Goal: Task Accomplishment & Management: Complete application form

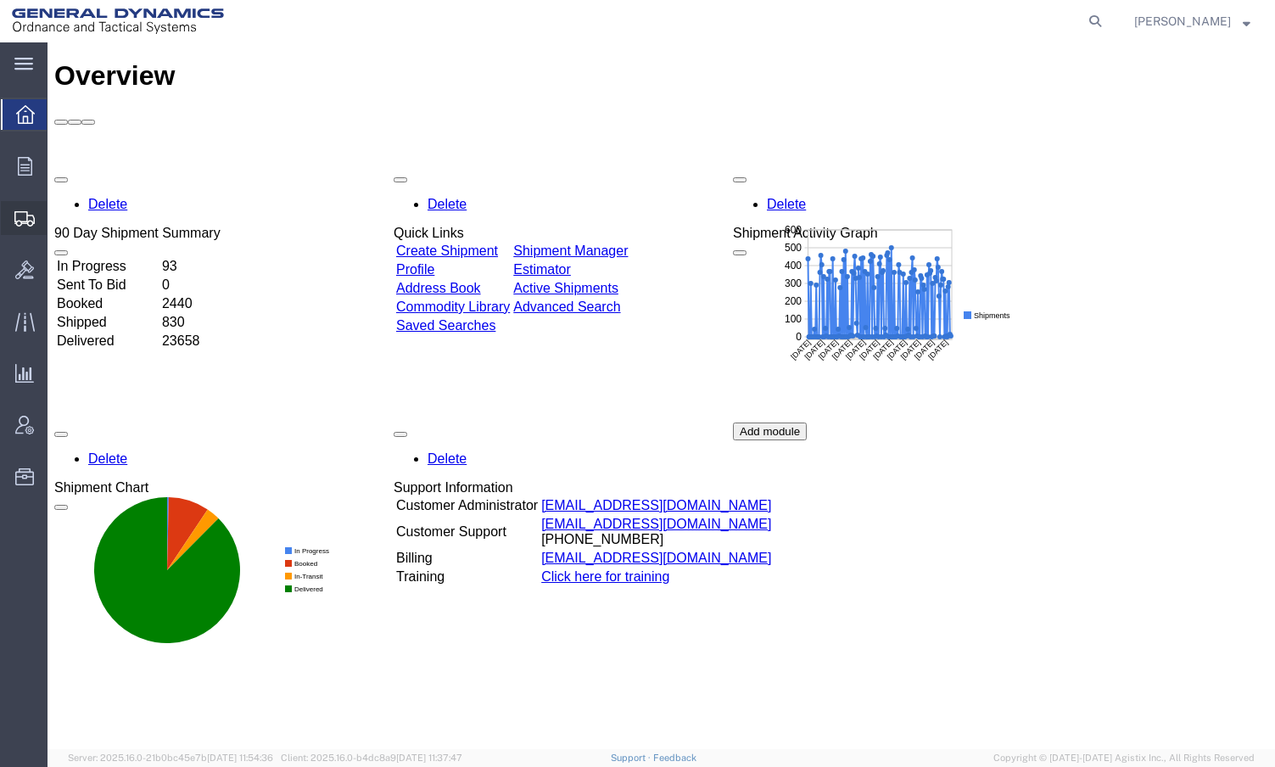
click at [0, 0] on span "Create Shipment" at bounding box center [0, 0] width 0 height 0
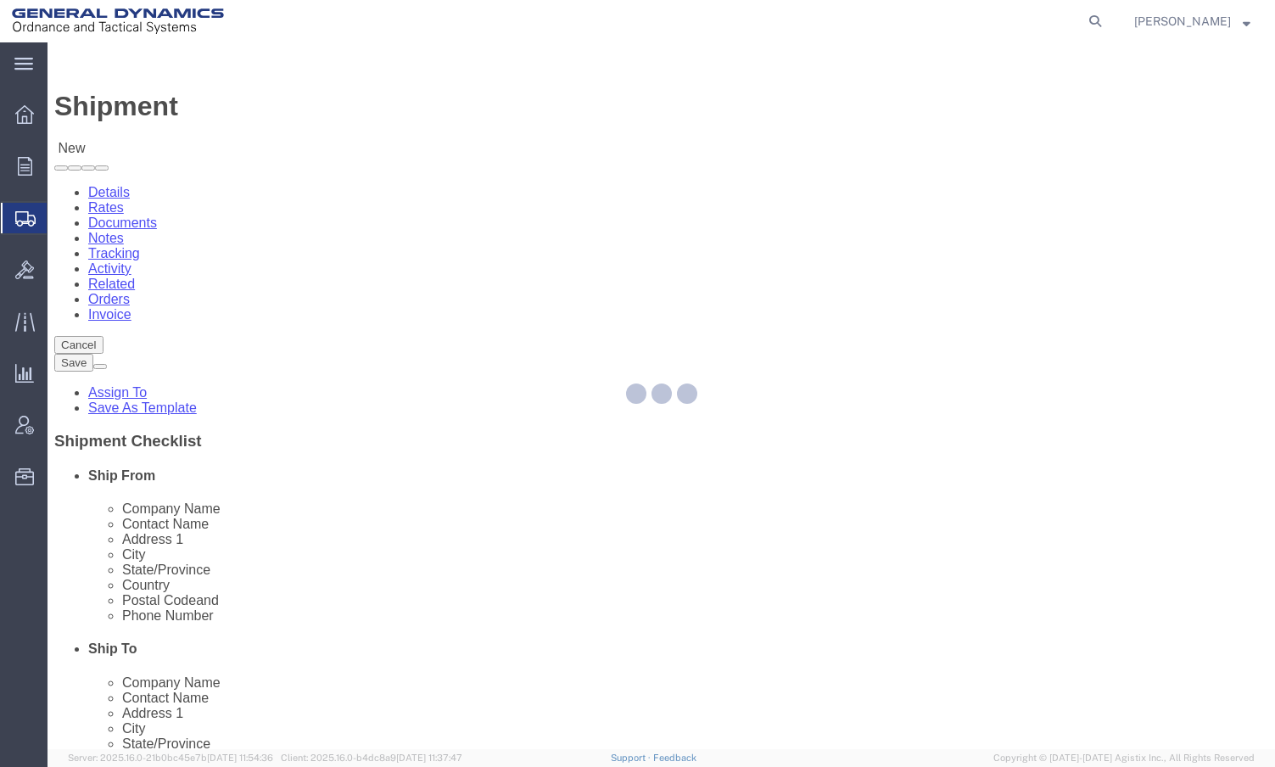
select select
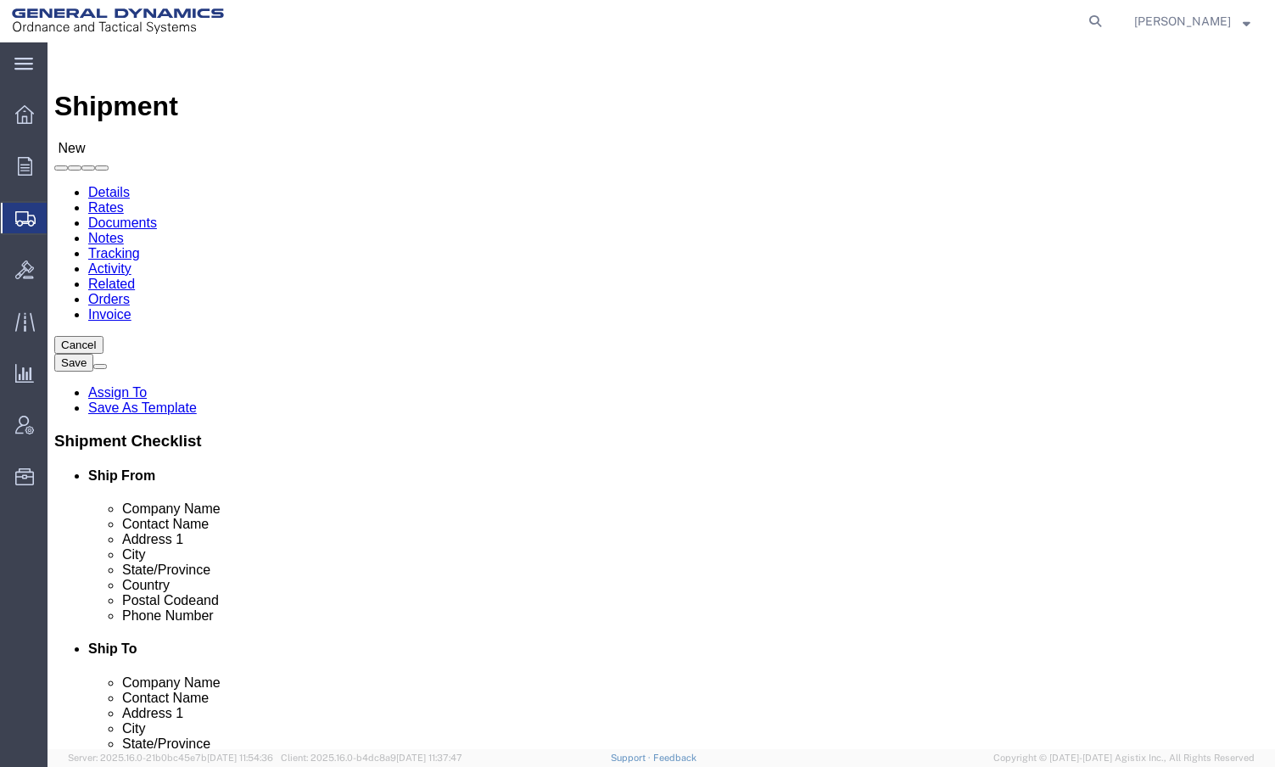
click input "text"
type input "AA"
click p "- General Dynamics - OTS ([PERSON_NAME]) - ([PERSON_NAME]) [STREET_ADDRESS][PER…"
select select "IL"
drag, startPoint x: 280, startPoint y: 405, endPoint x: 137, endPoint y: 400, distance: 142.6
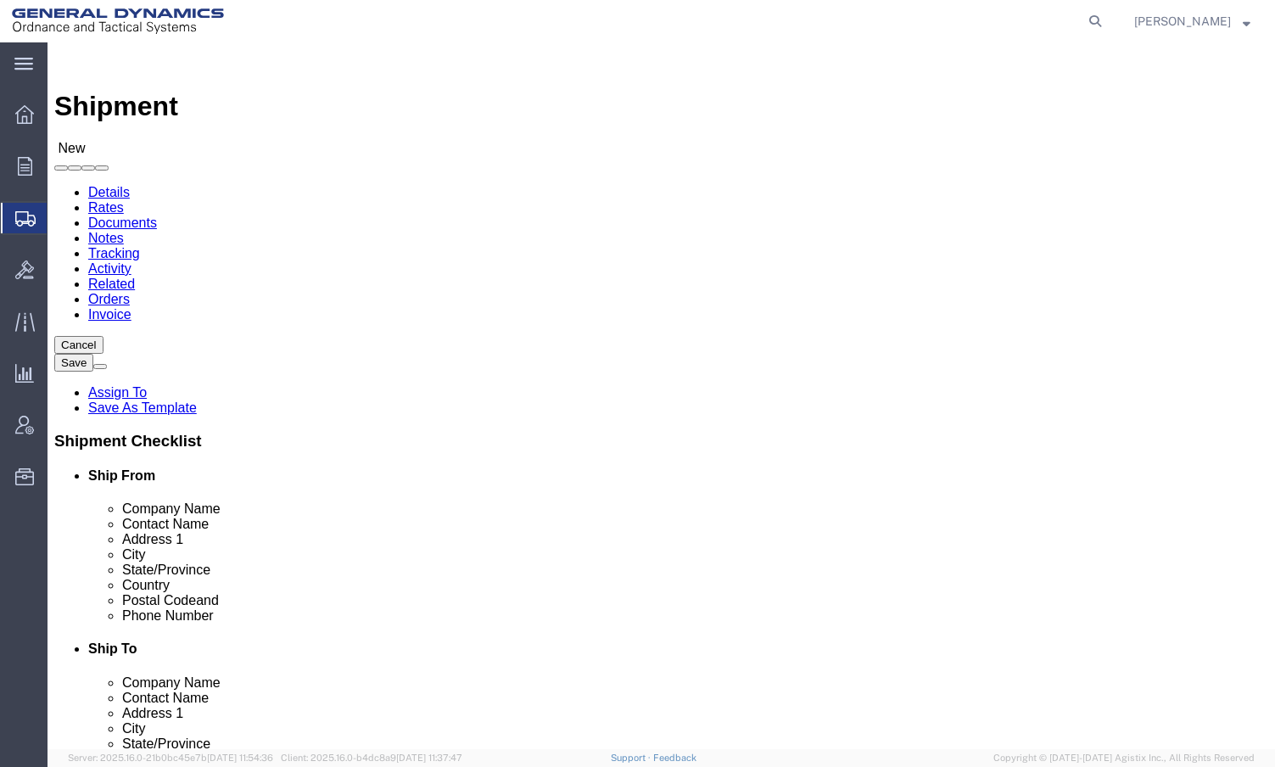
click div "Contact Name AA AA"
type input "[PERSON_NAME]"
click input "text"
type input "PHOTRON US"
type input "[PERSON_NAME]-RMA 17088"
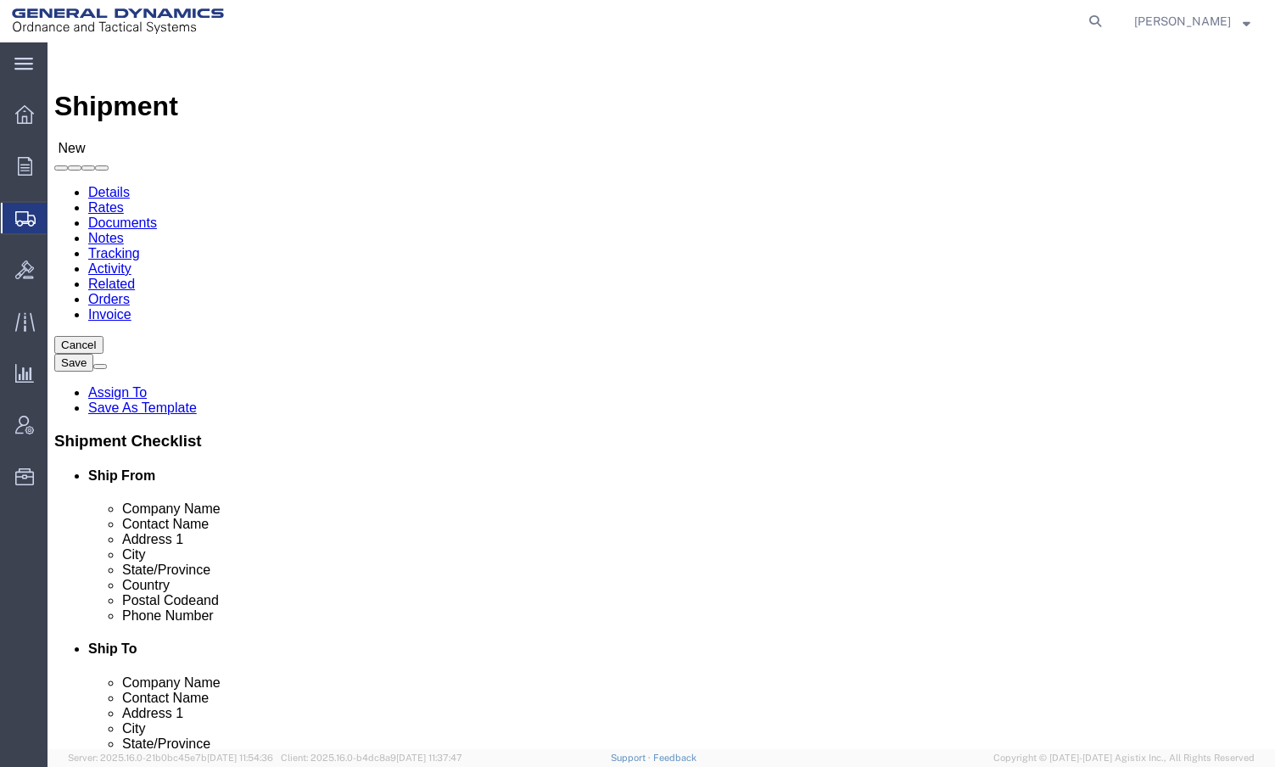
type input "[STREET_ADDRESS][PERSON_NAME]"
type input "SUITE 110"
type input "[GEOGRAPHIC_DATA]"
type input "C"
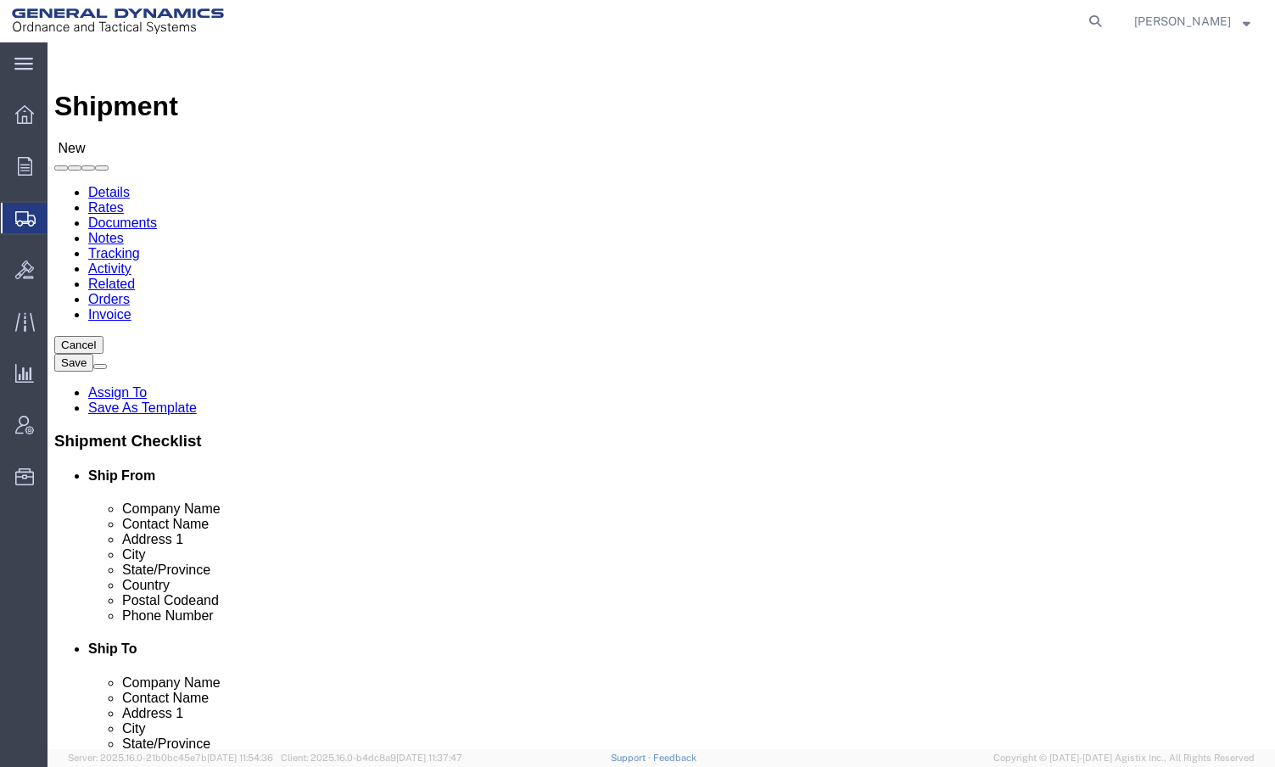
type input "CAL"
type input "92126-4446"
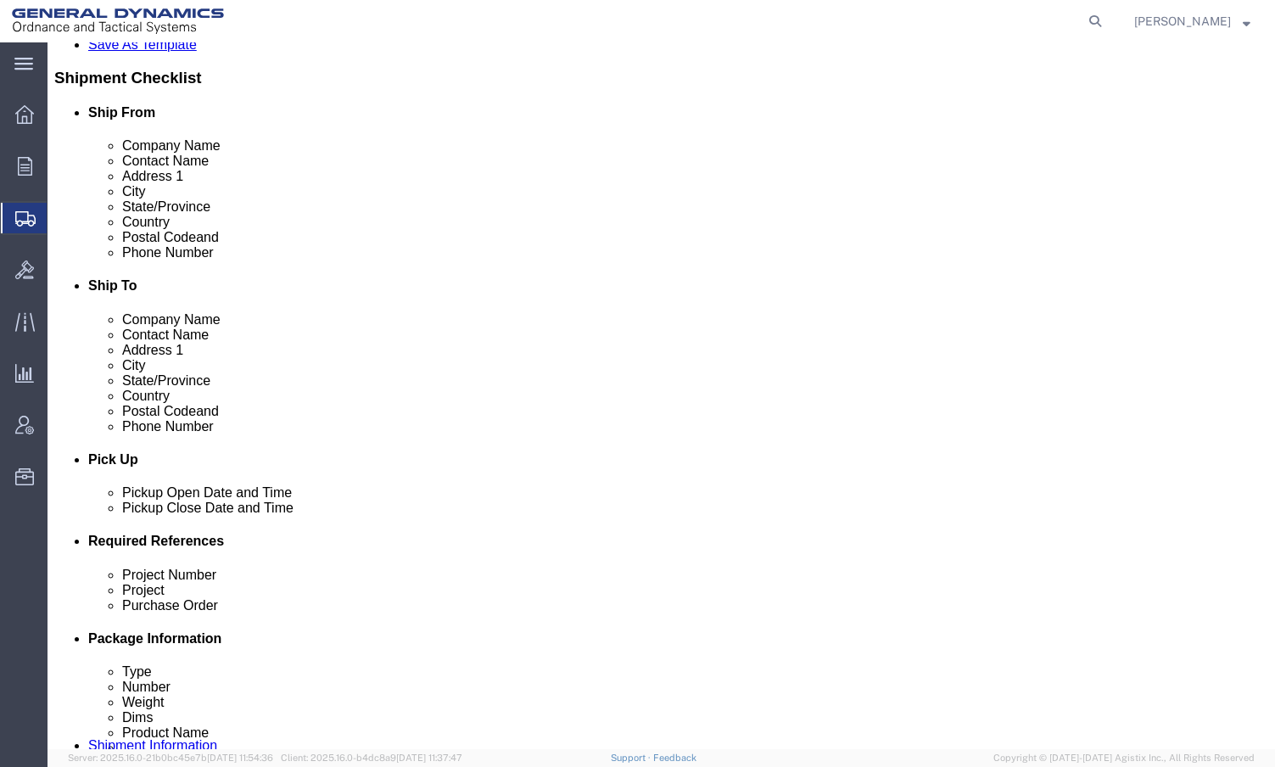
scroll to position [509, 0]
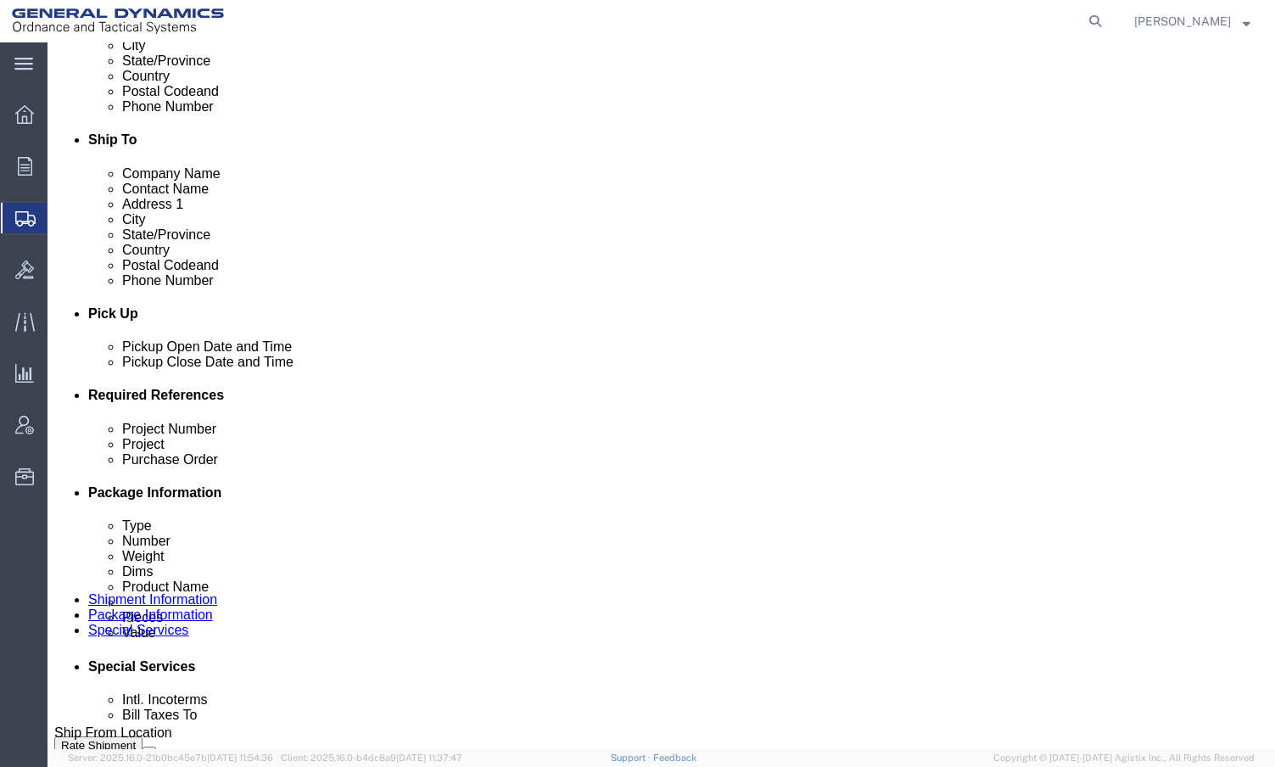
type input "[PHONE_NUMBER]"
click div "[DATE] 12:00 AM"
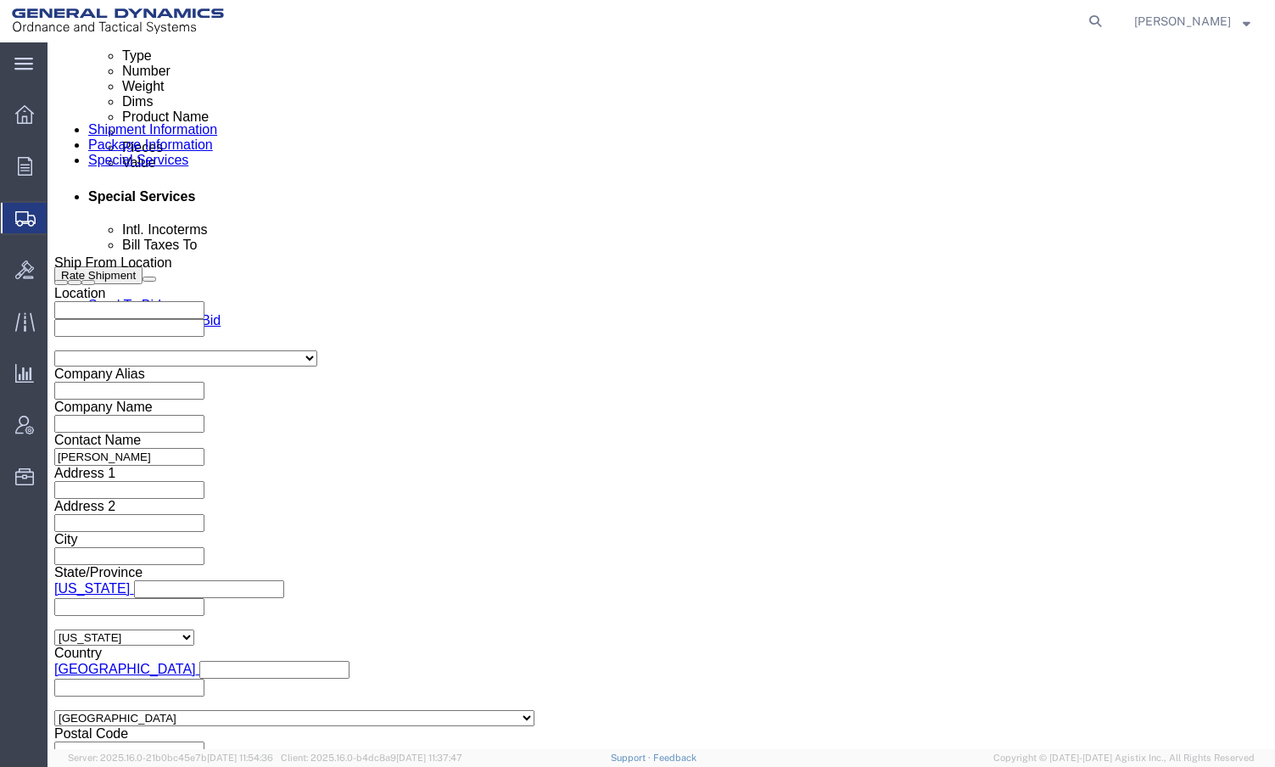
type input "10:30 AM"
click button "Apply"
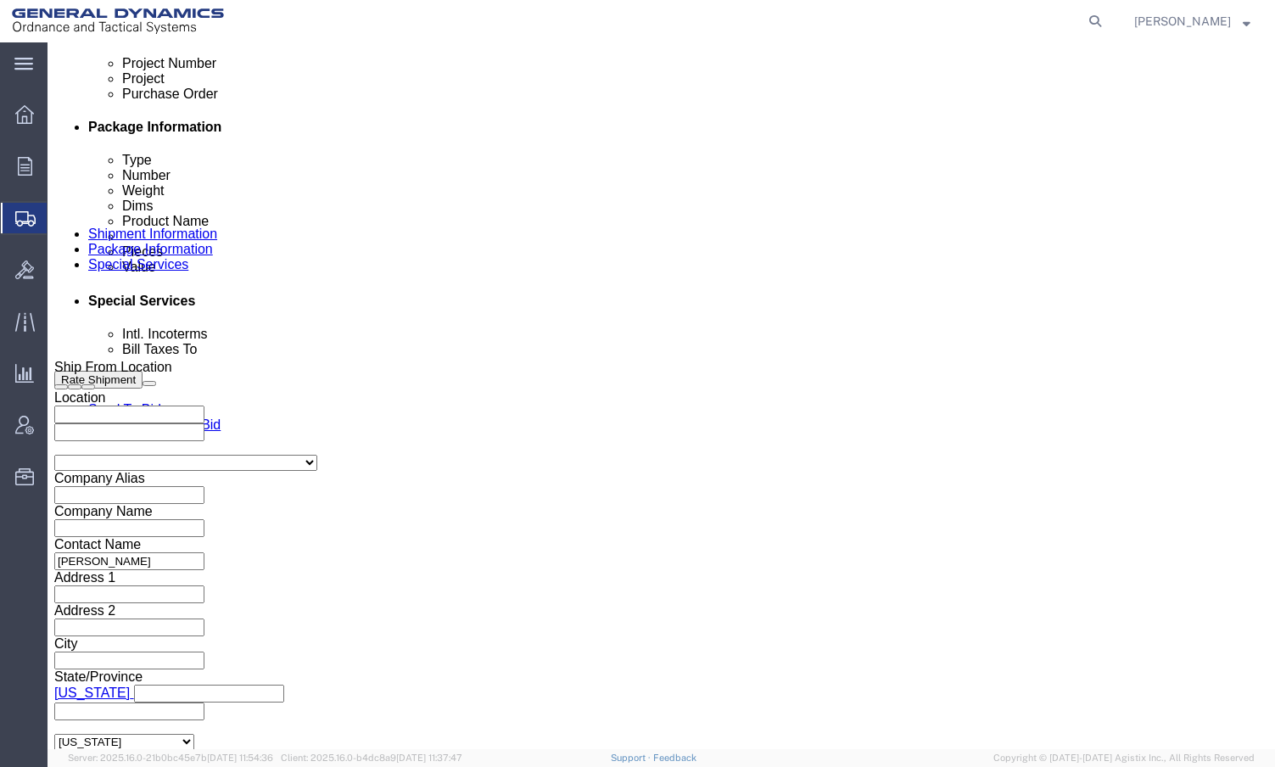
scroll to position [724, 0]
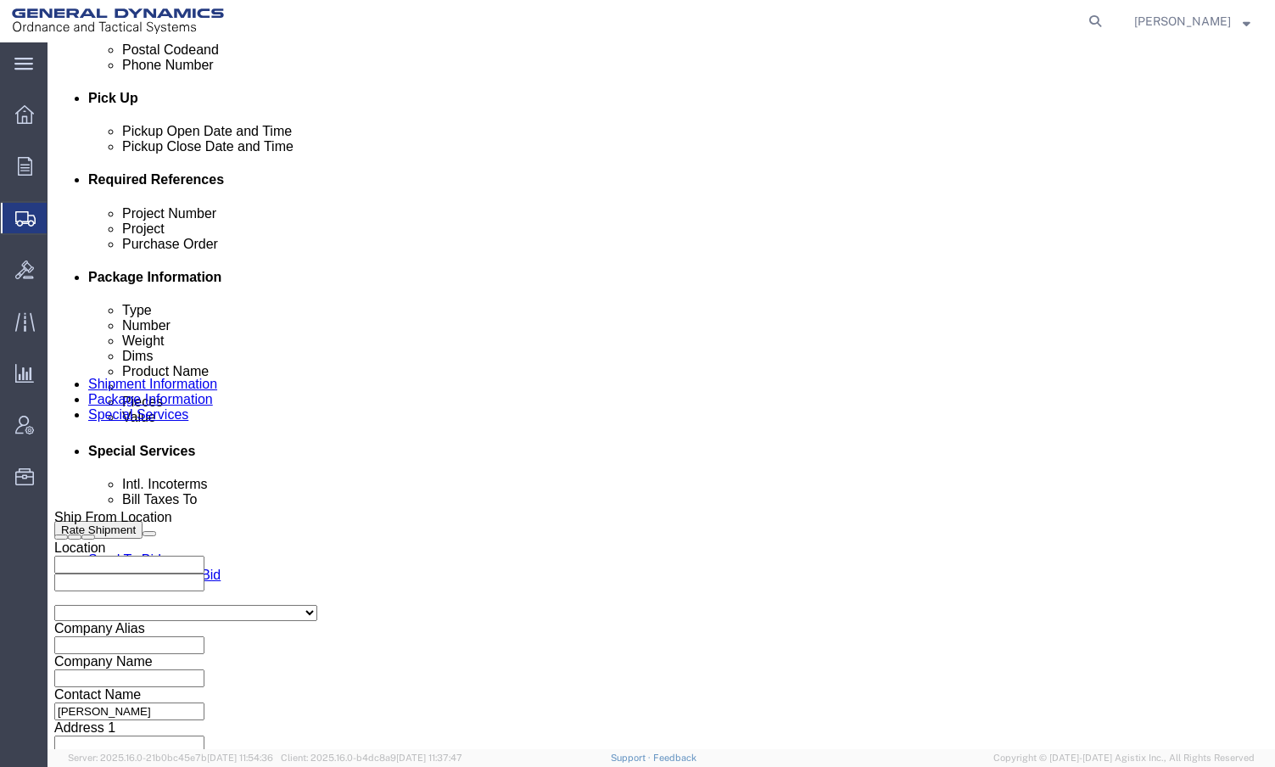
click div "[DATE] 12:00 AM"
type input "3:00 PM"
click button "Apply"
click input "text"
type input "20PTR"
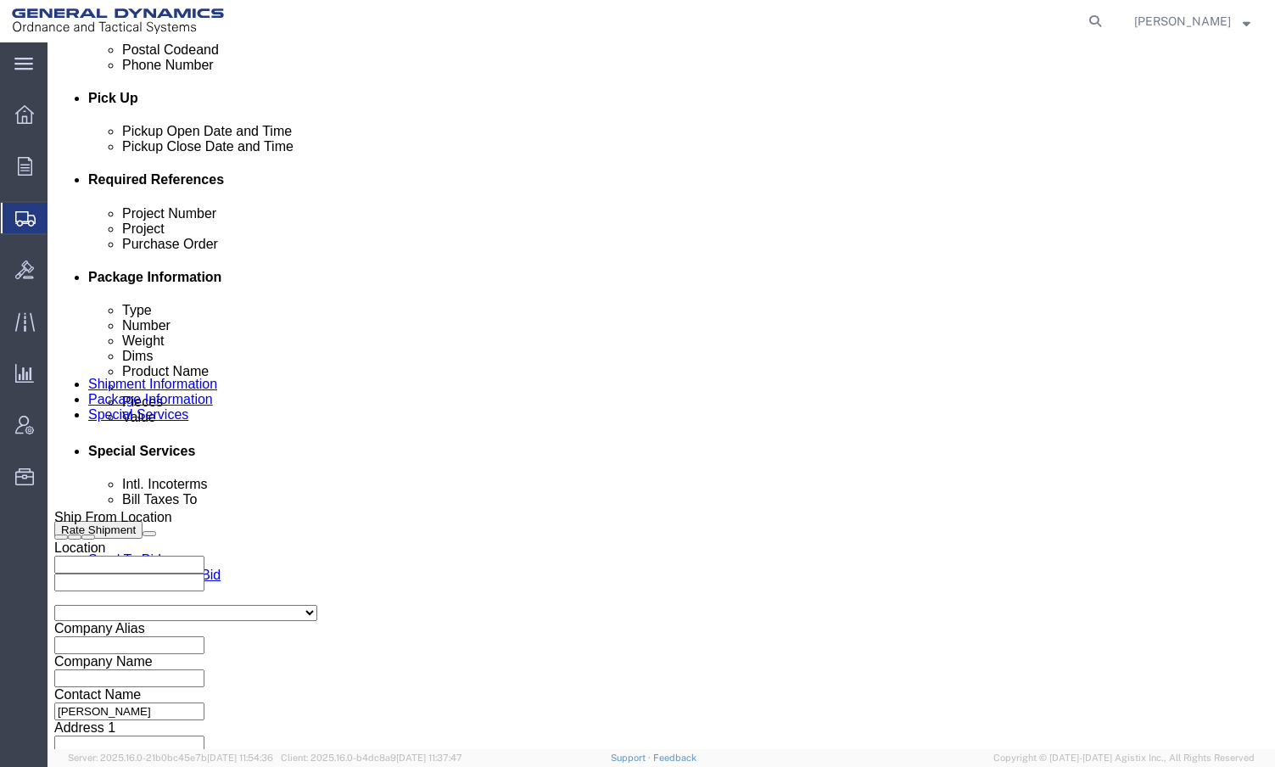
type input "RMA-17088"
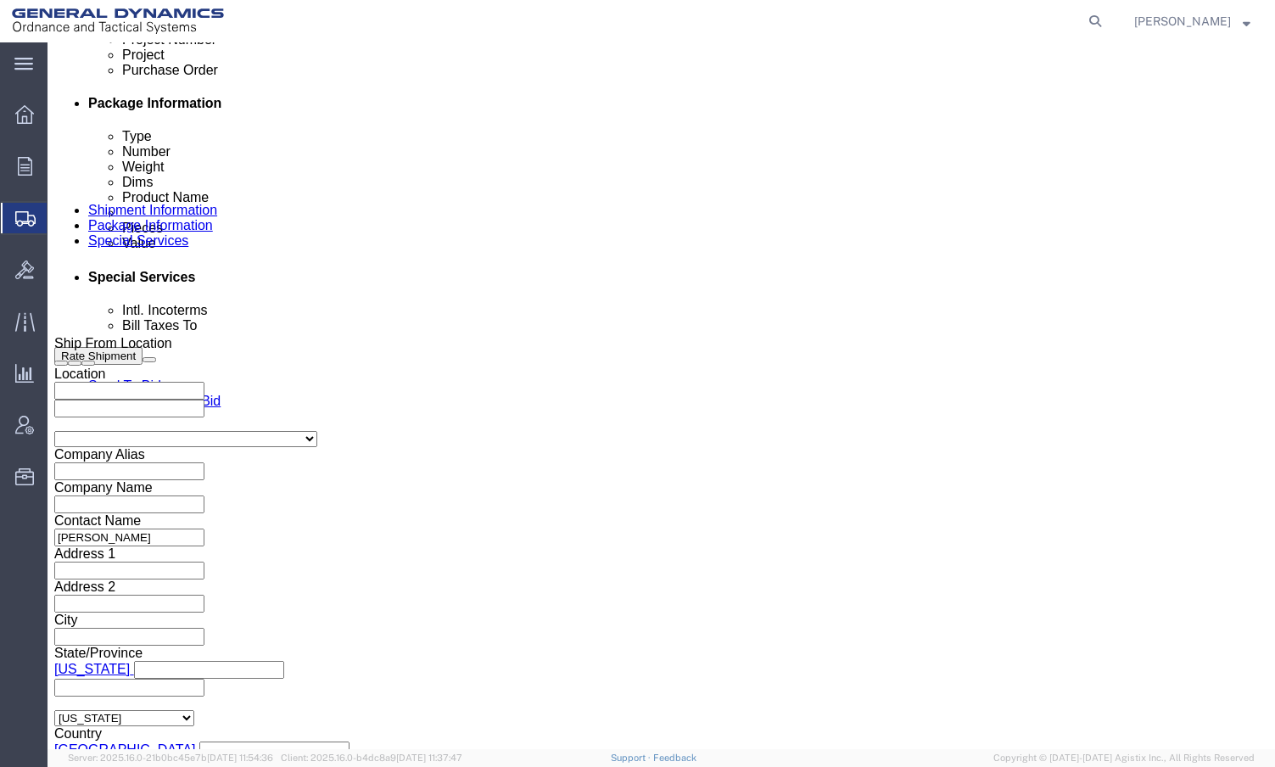
scroll to position [1070, 0]
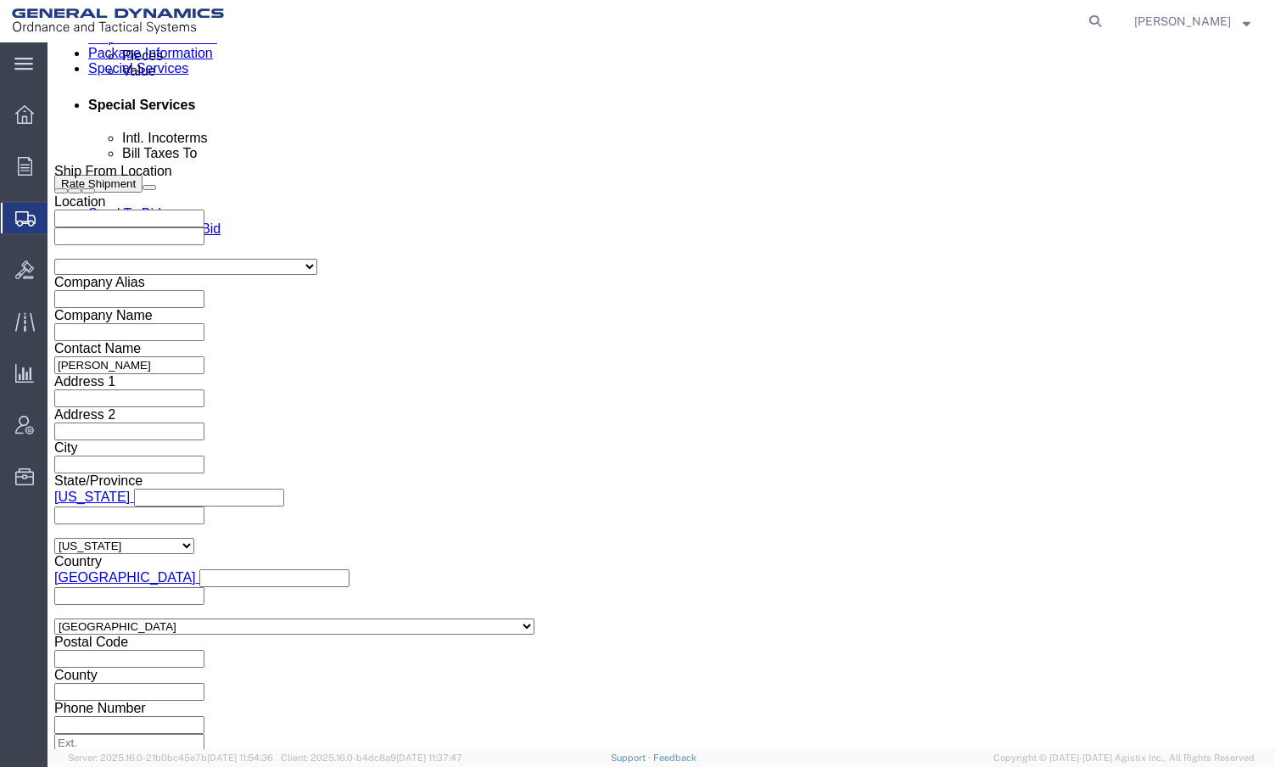
type input "25371"
click select "Select Air Less than Truckload Multi-Leg Ocean Freight Rail Small Parcel Truckl…"
select select "SMAL"
click select "Select Air Less than Truckload Multi-Leg Ocean Freight Rail Small Parcel Truckl…"
click button "Continue"
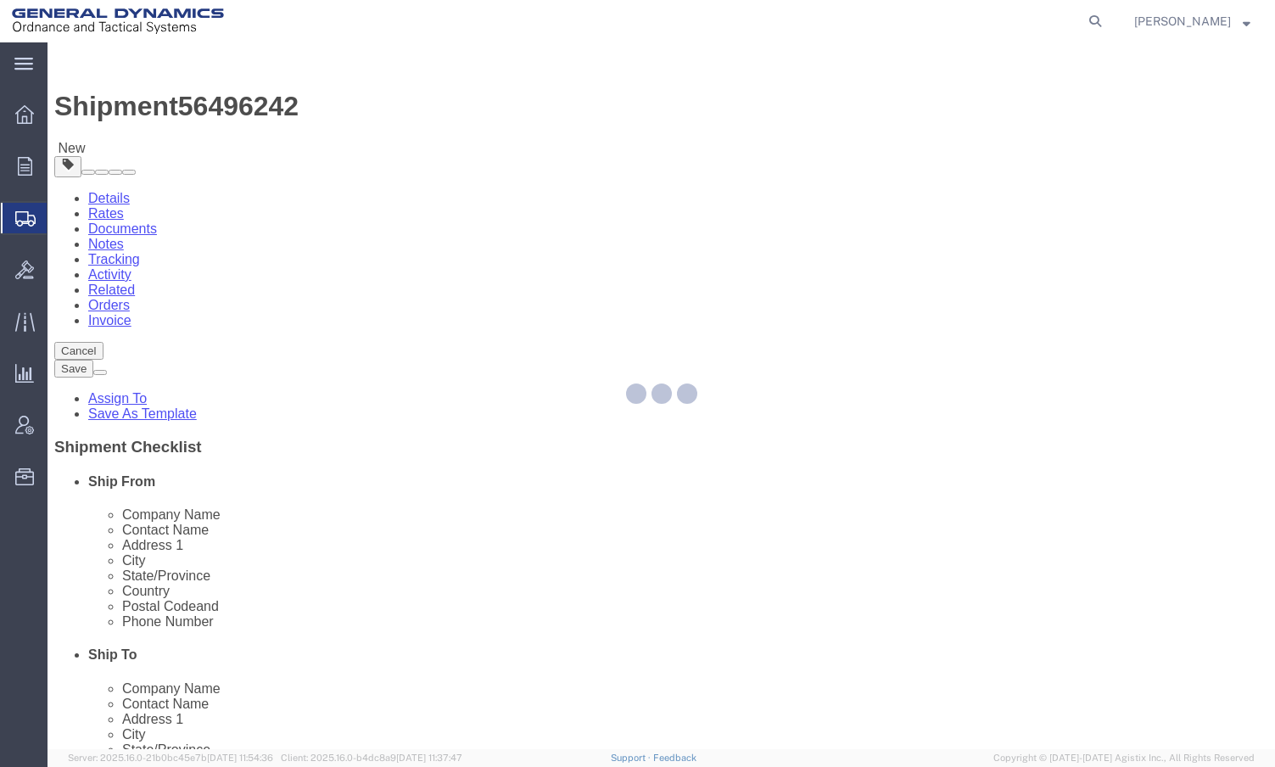
select select "YRPK"
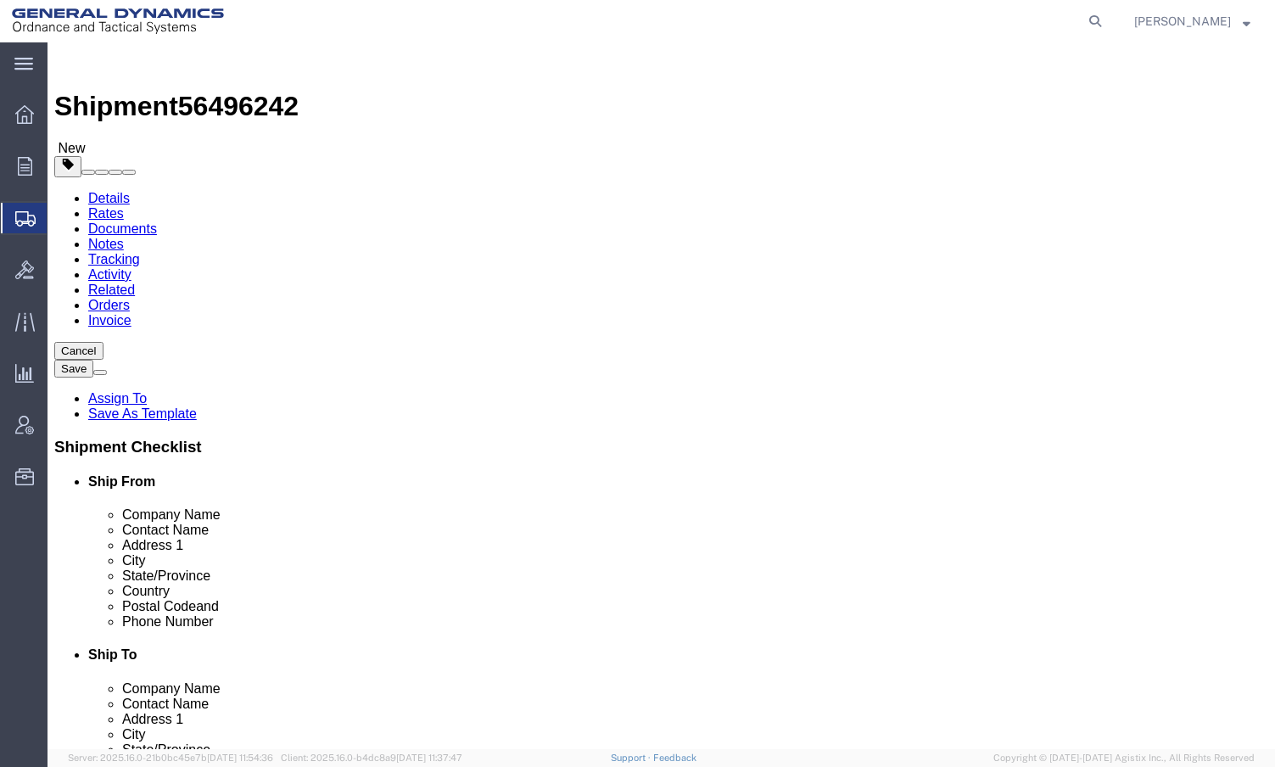
click input "text"
type input "18"
type input "12"
type input "24"
type input "20"
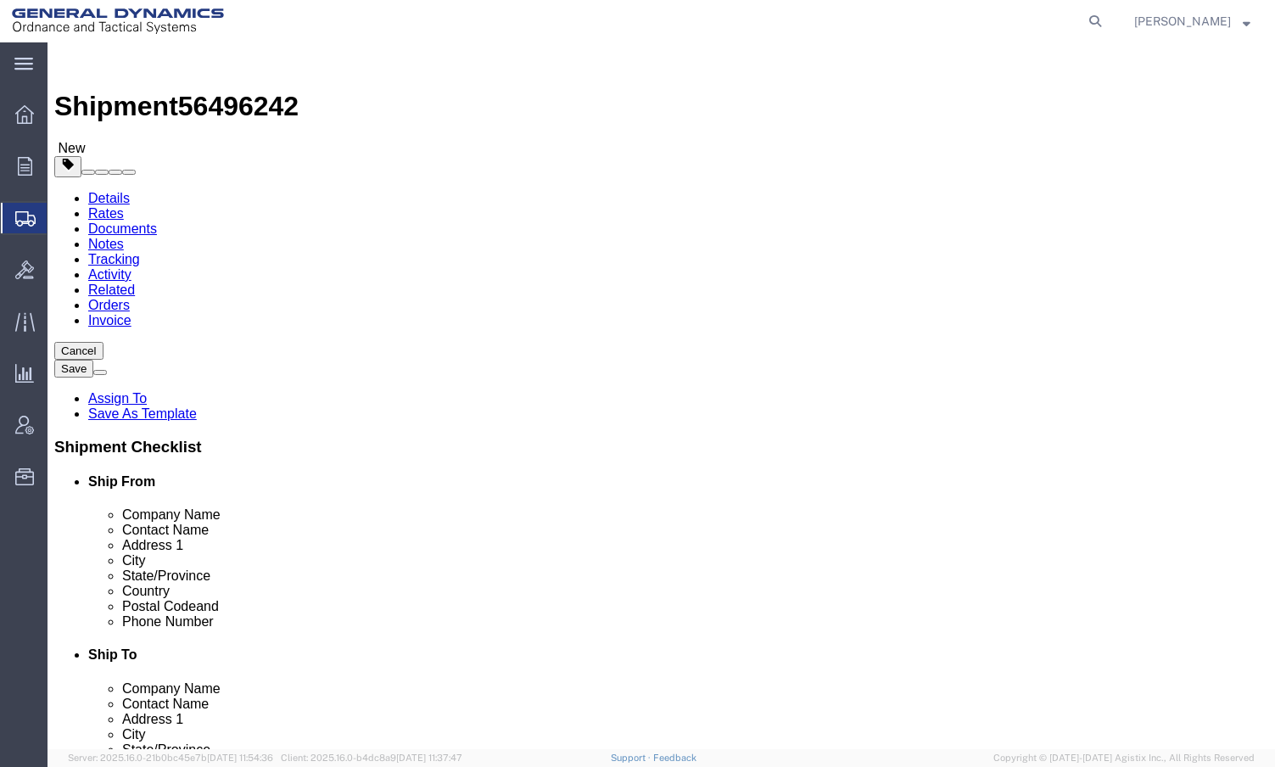
click div "x Package Type Select Envelope Large Box Medium Box PAK Rack Small Box Tube You…"
click link "Add Content"
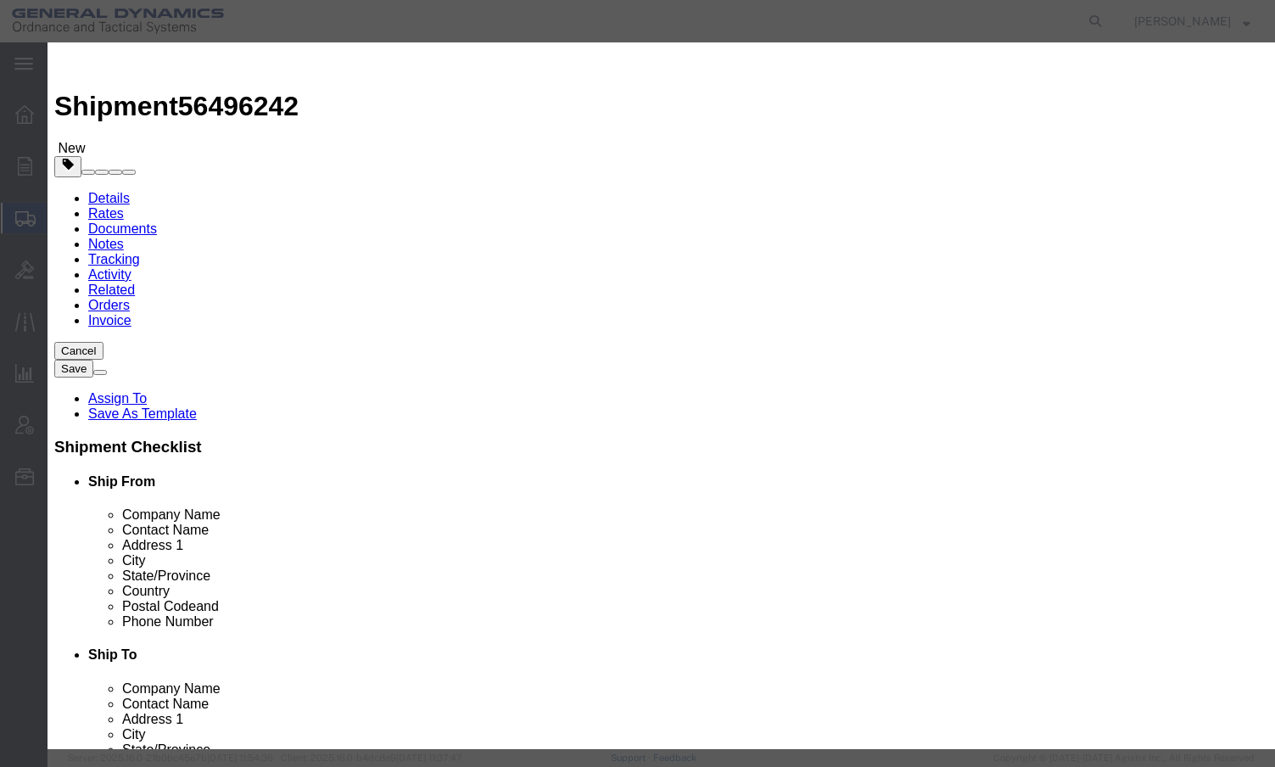
click input "text"
type input "r"
type input "RMA-17088"
type input "1"
type input "90000"
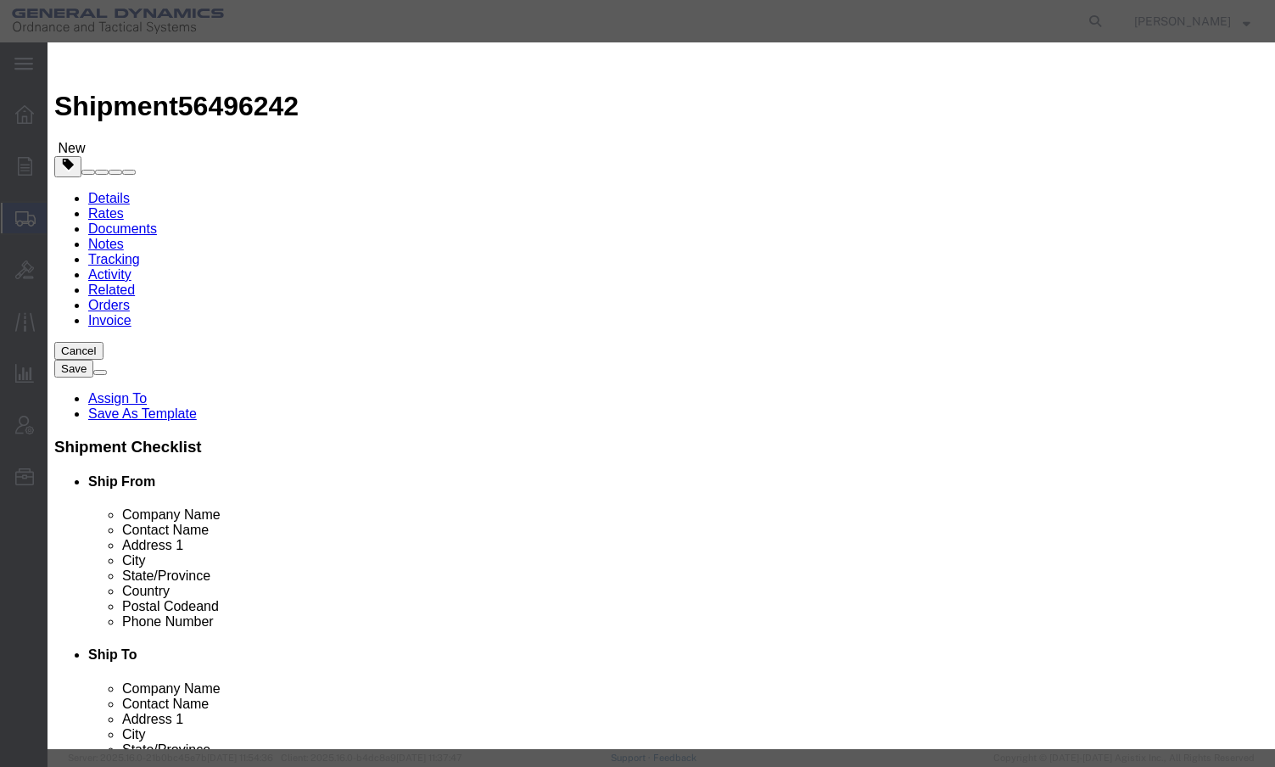
click button "Save & Close"
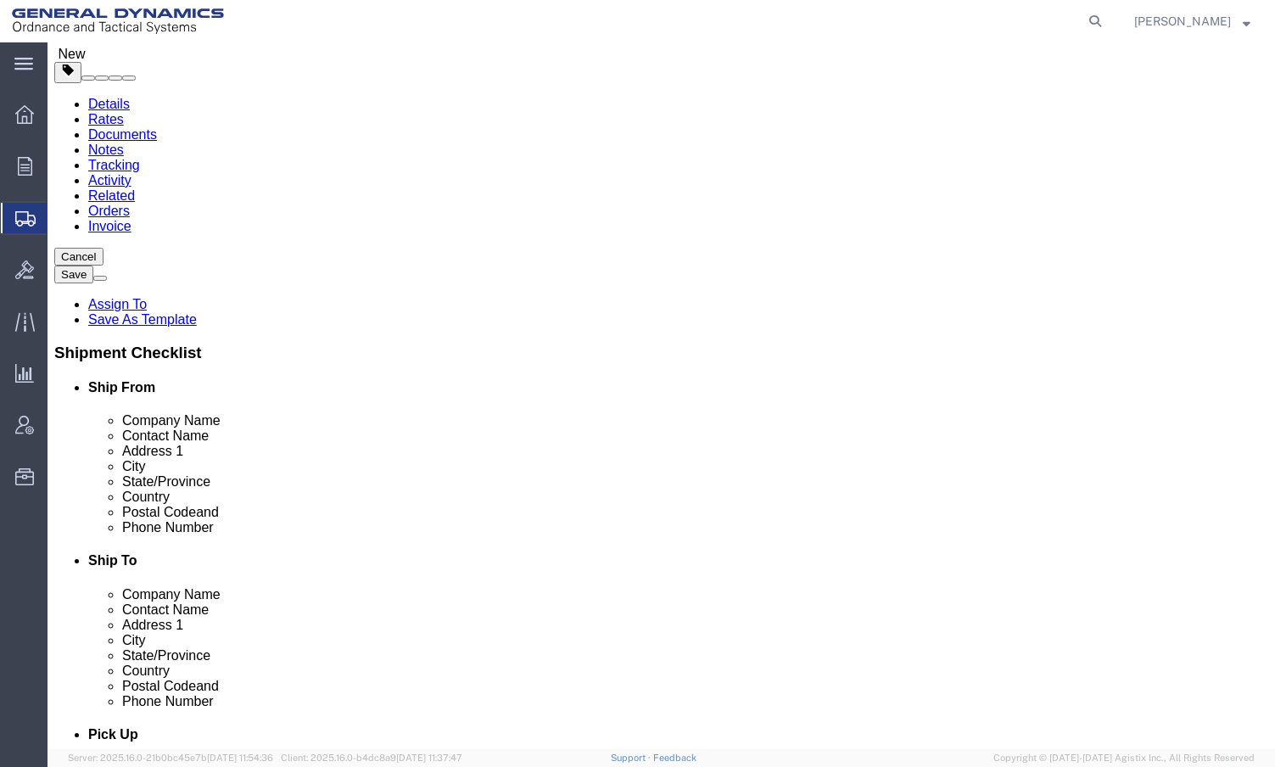
scroll to position [100, 0]
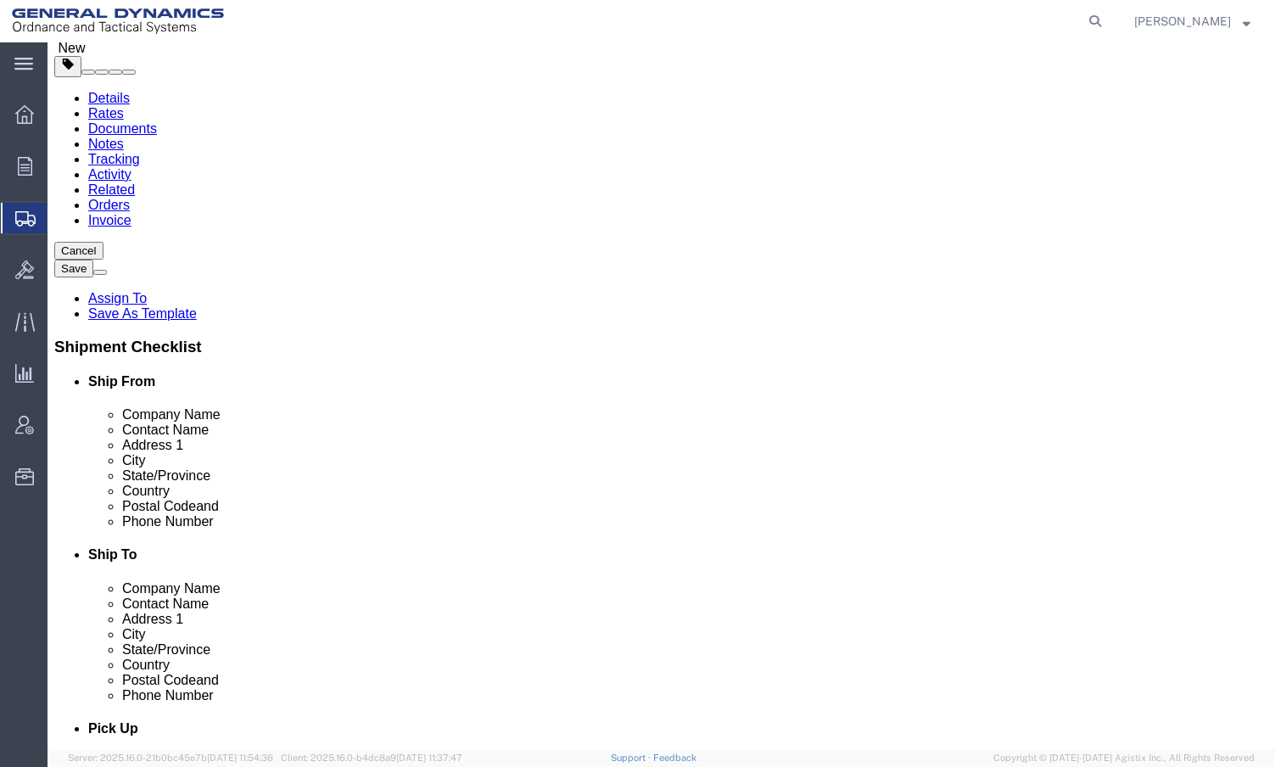
click button "Continue"
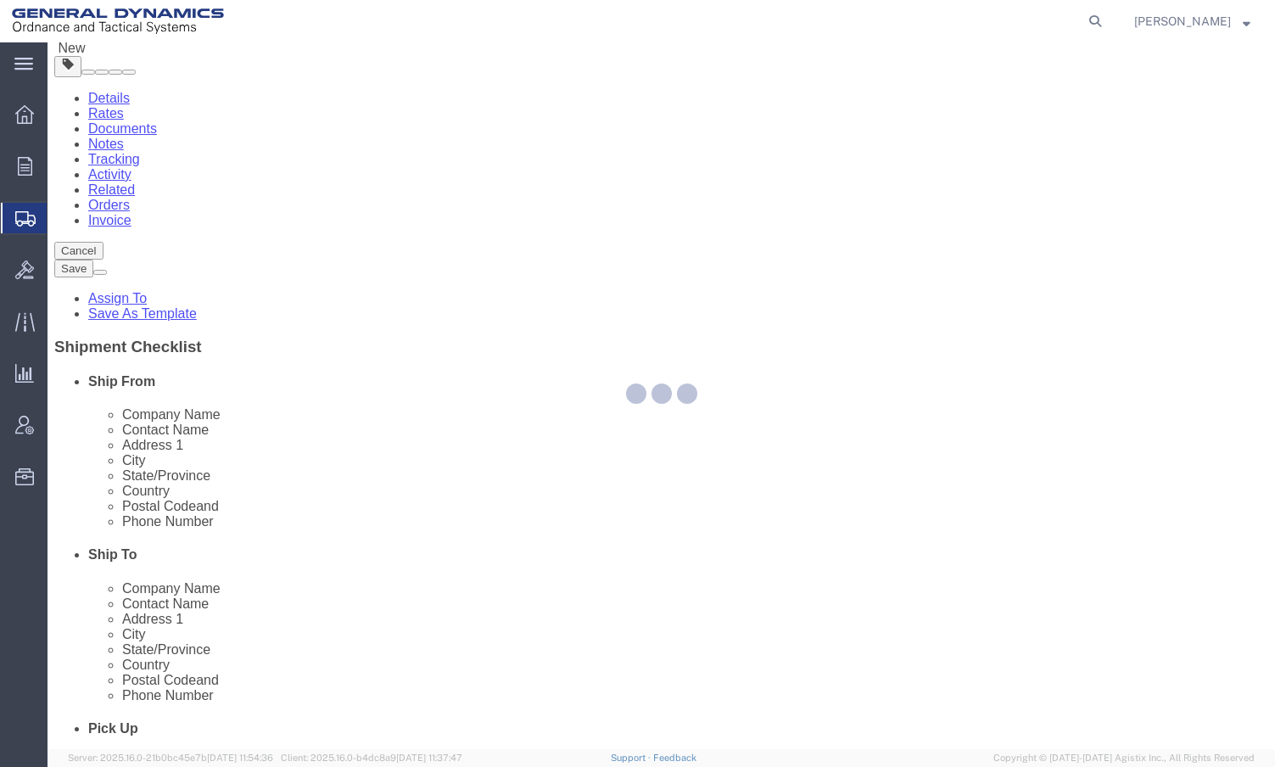
select select
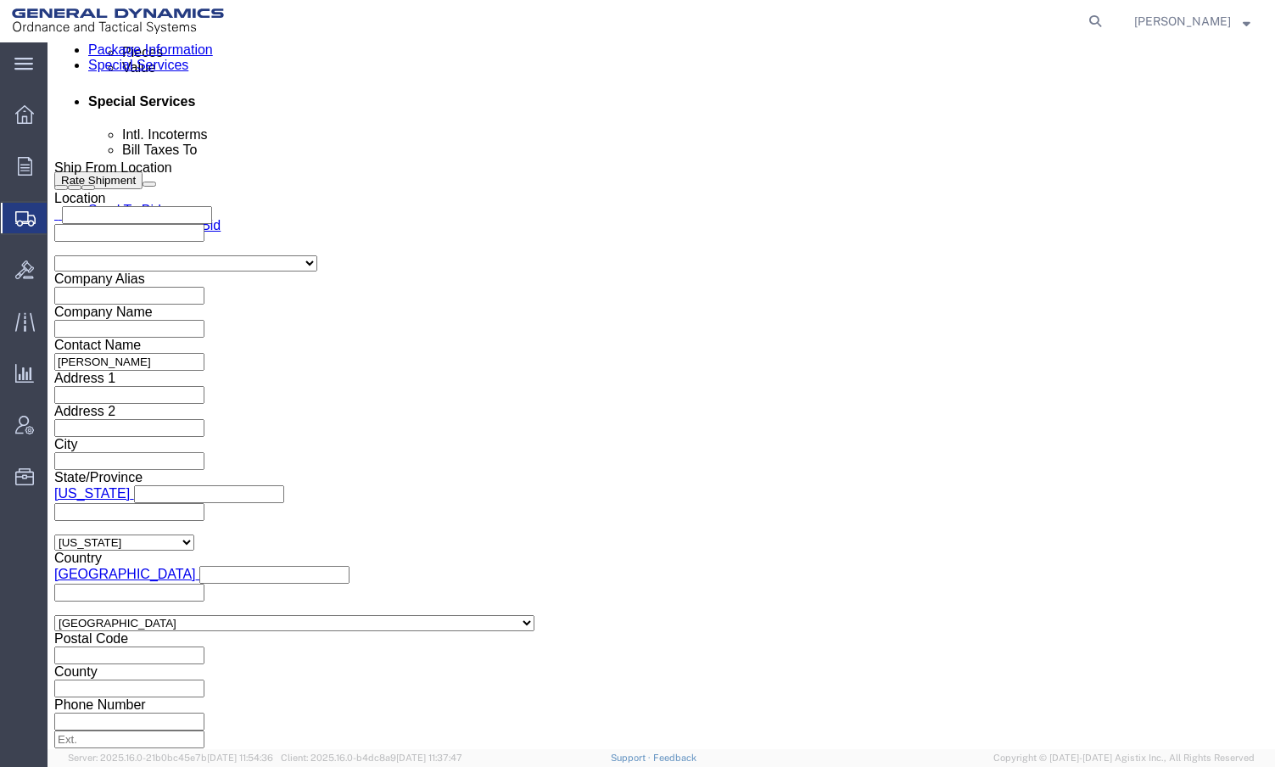
scroll to position [933, 0]
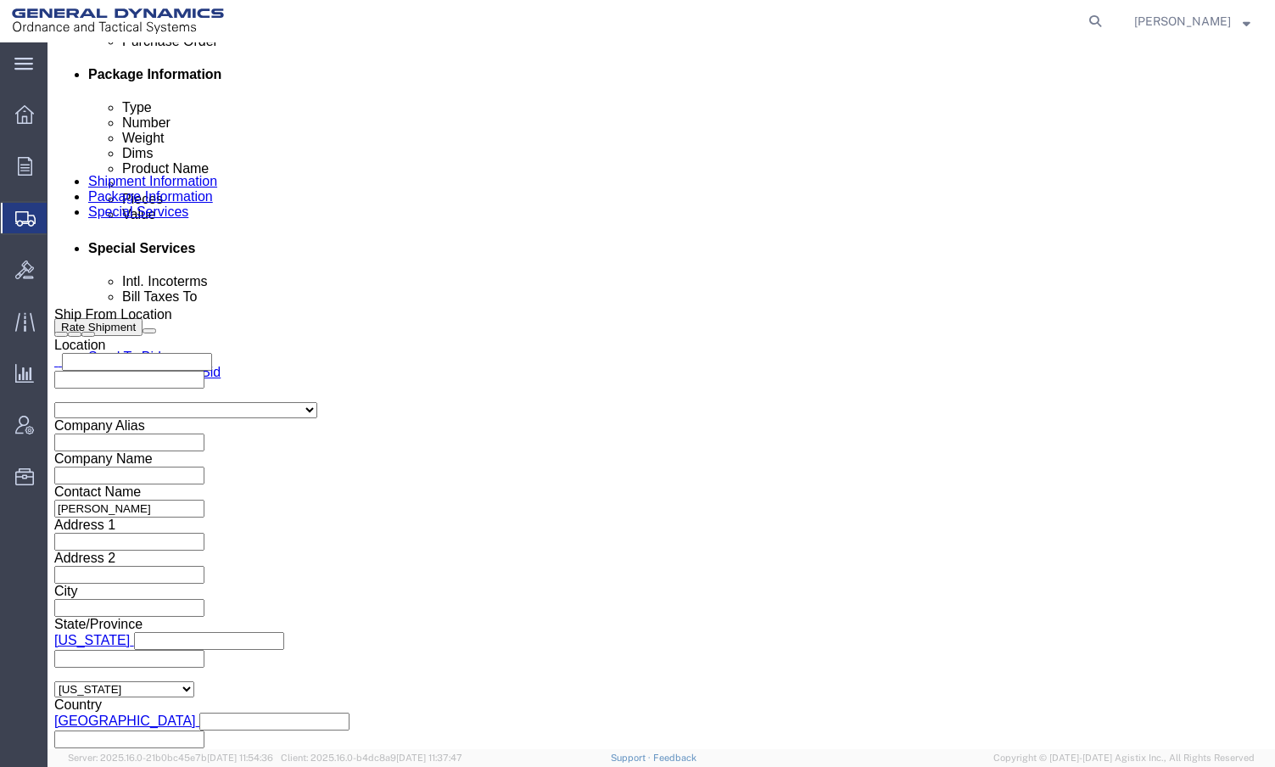
click select "Select Recipient Account Sender/Shipper Third Party Account"
select select "SHIP"
click select "Select Recipient Account Sender/Shipper Third Party Account"
click button "Rate Shipment"
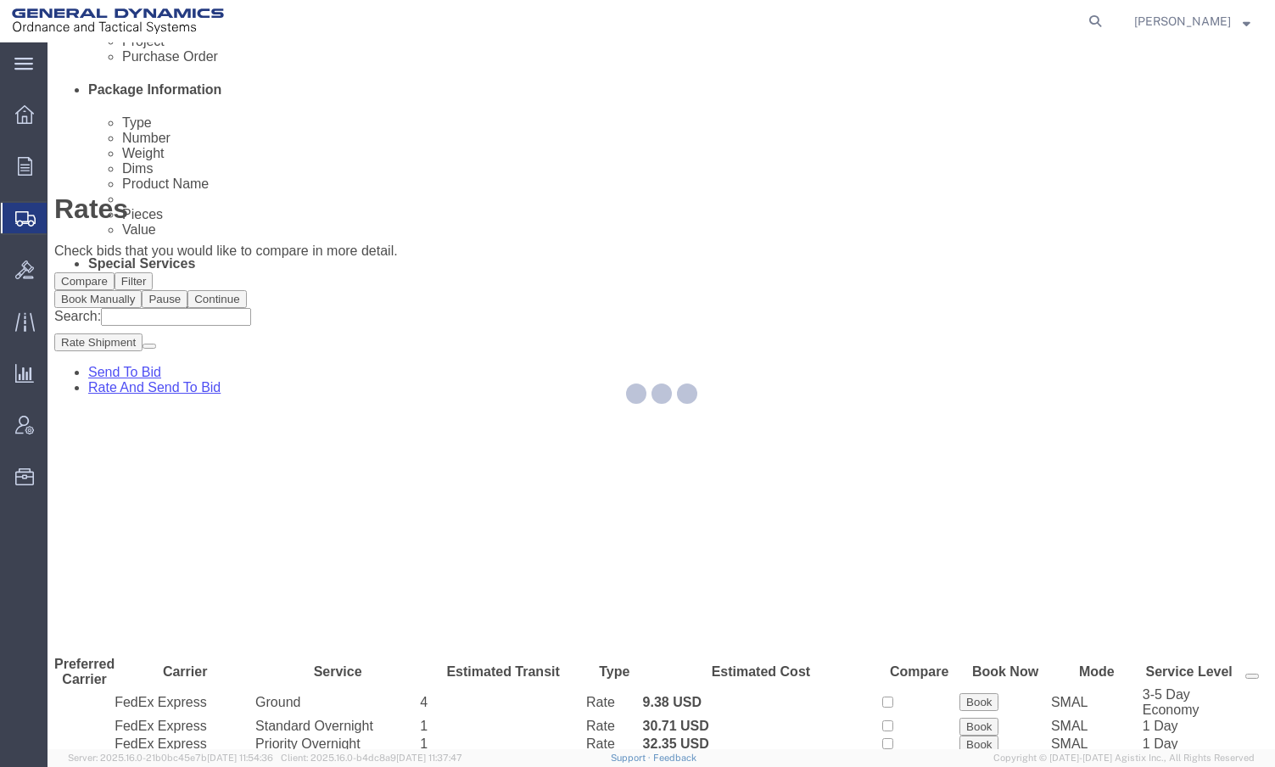
scroll to position [0, 0]
